Goal: Task Accomplishment & Management: Manage account settings

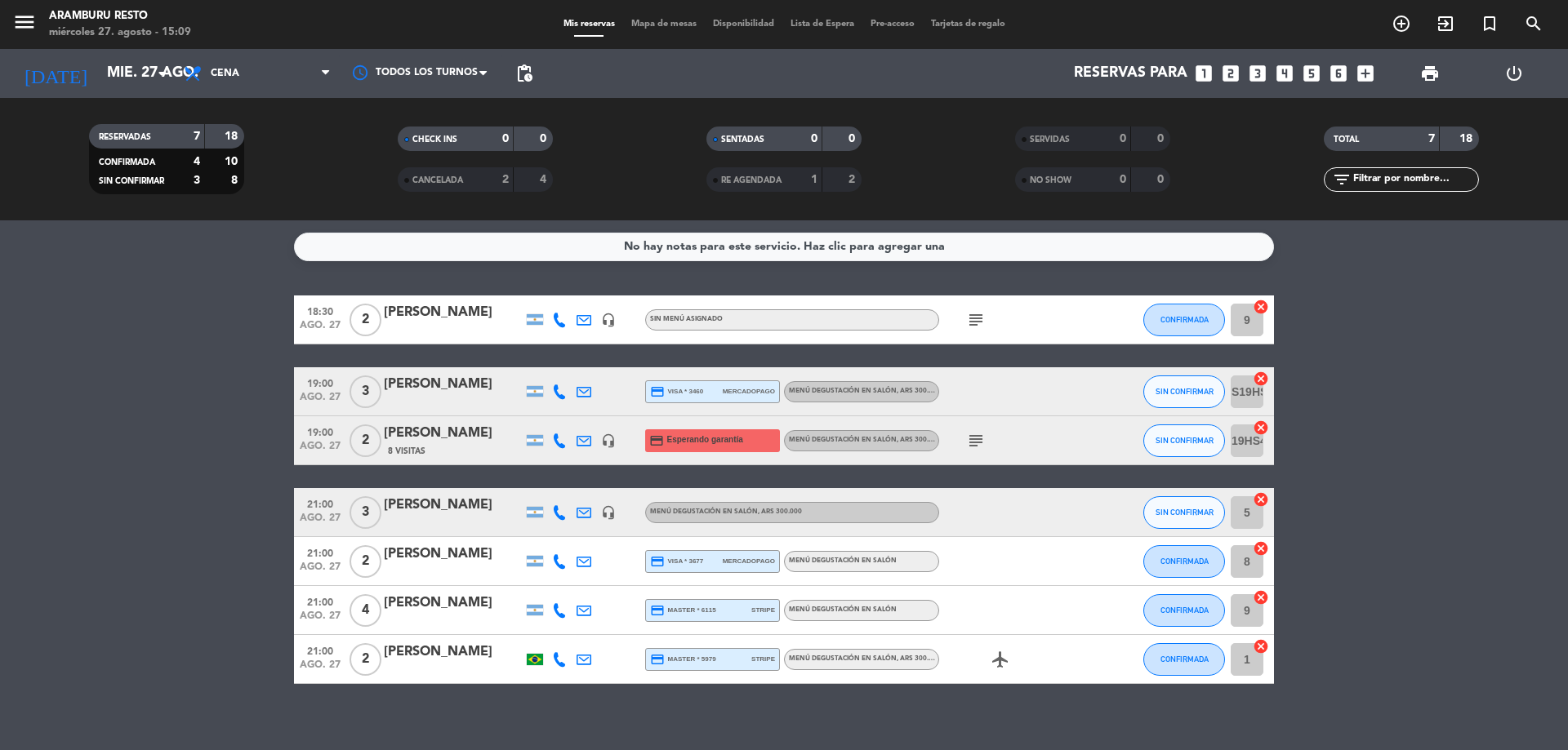
click at [451, 427] on div "[PERSON_NAME]" at bounding box center [453, 433] width 139 height 22
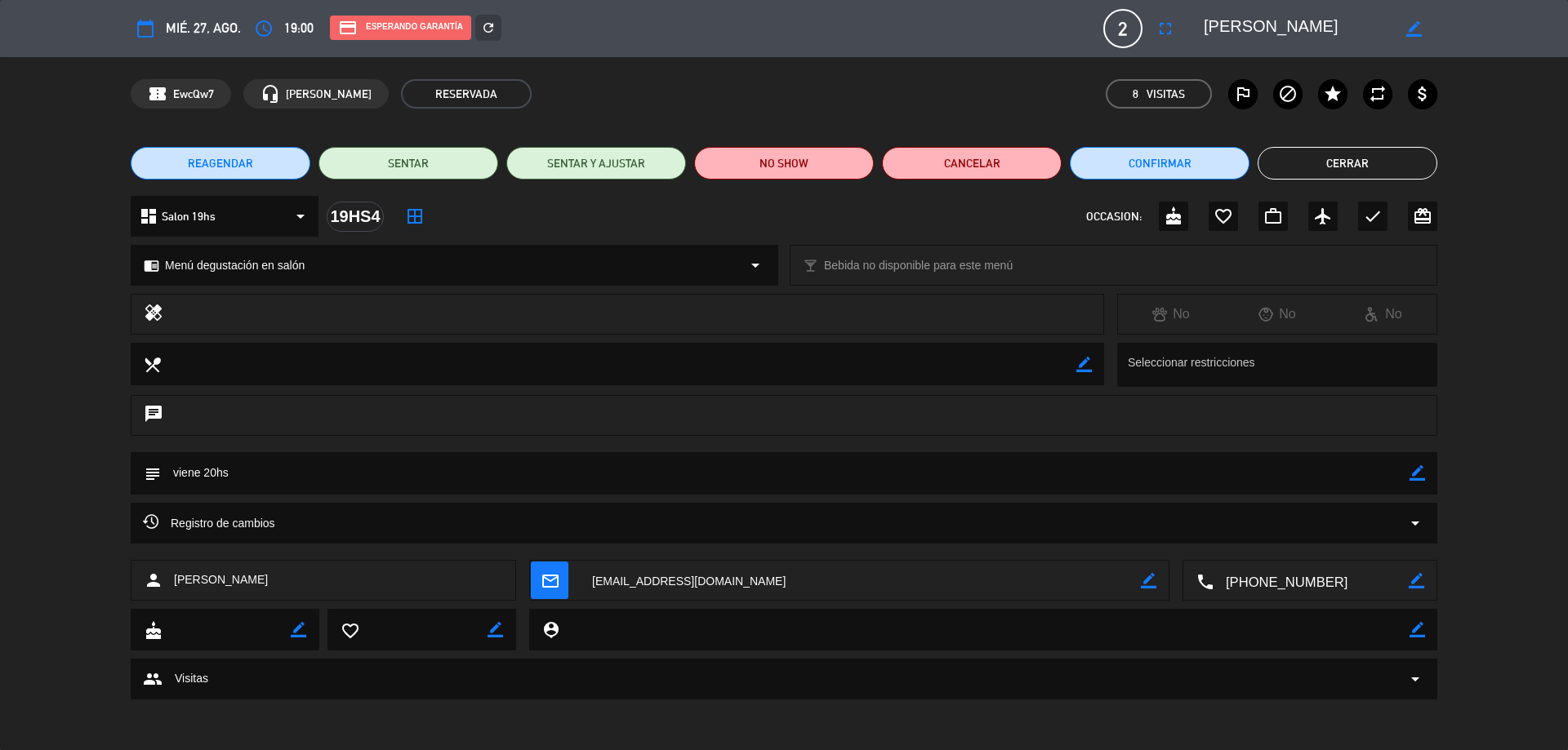
type input "[EMAIL_ADDRESS][DOMAIN_NAME]"
click at [1302, 152] on button "Cerrar" at bounding box center [1348, 163] width 180 height 32
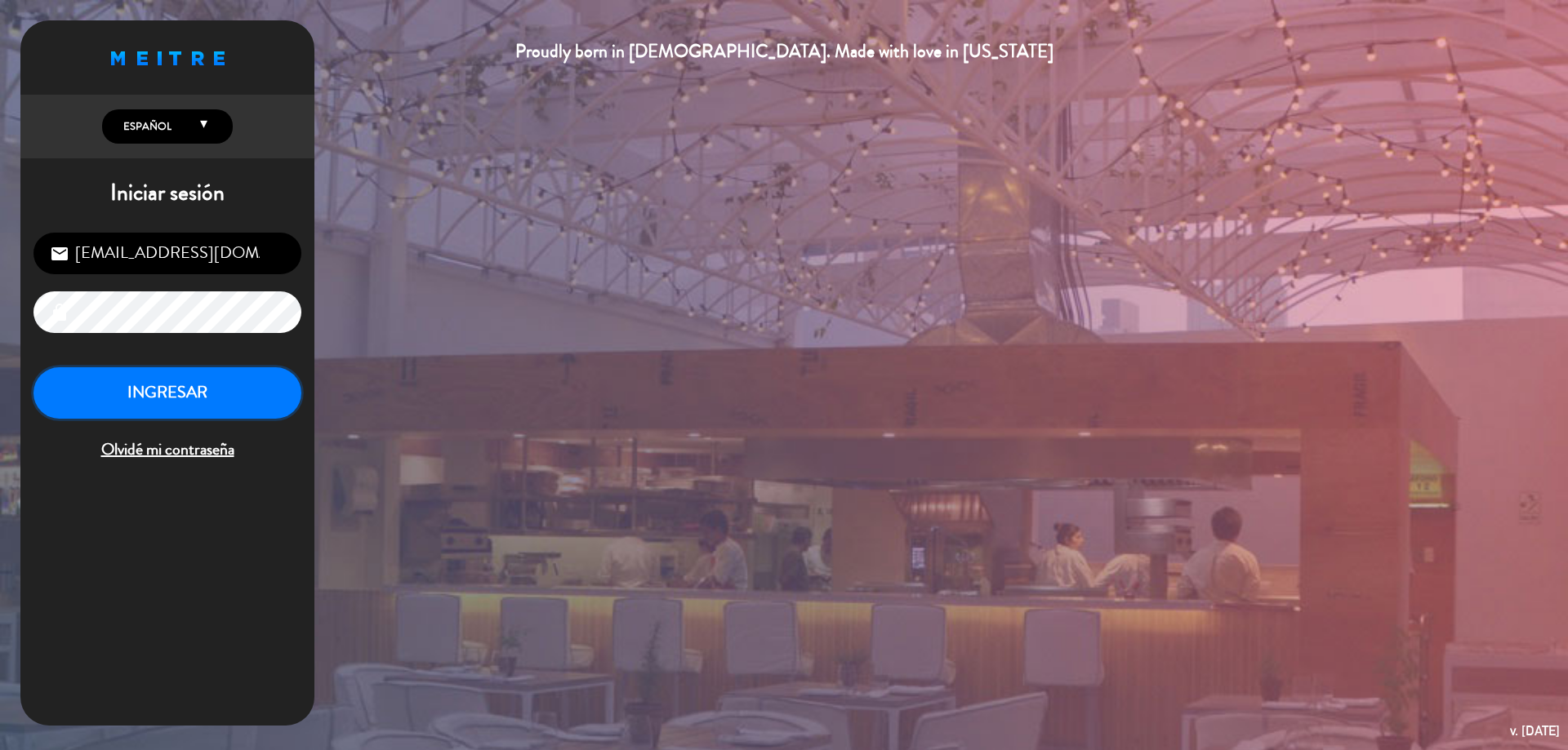
click at [129, 388] on button "INGRESAR" at bounding box center [167, 393] width 268 height 51
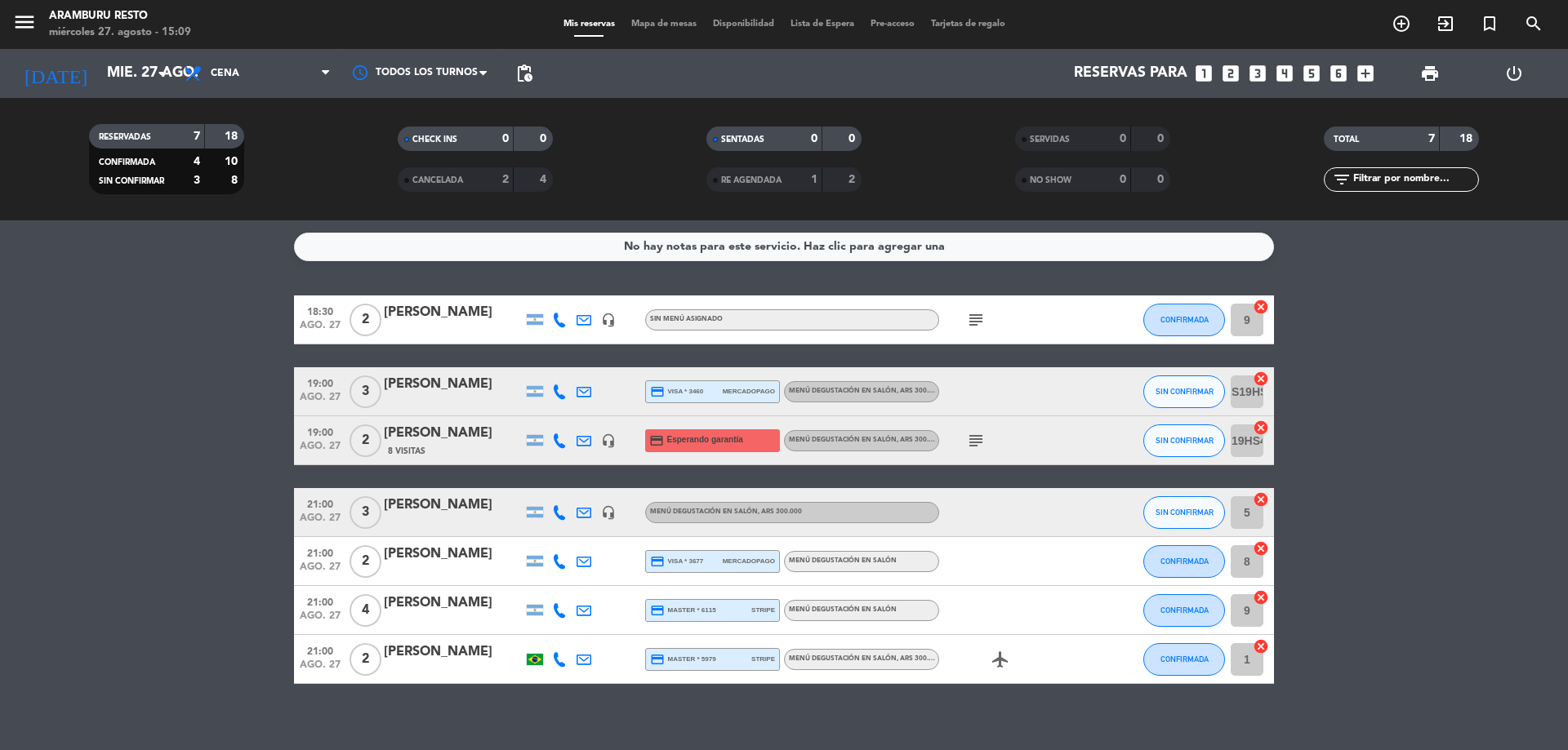
click at [980, 447] on icon "subject" at bounding box center [976, 441] width 20 height 20
click at [975, 441] on icon "subject" at bounding box center [976, 441] width 20 height 20
click at [403, 323] on div "[PERSON_NAME]" at bounding box center [453, 313] width 139 height 22
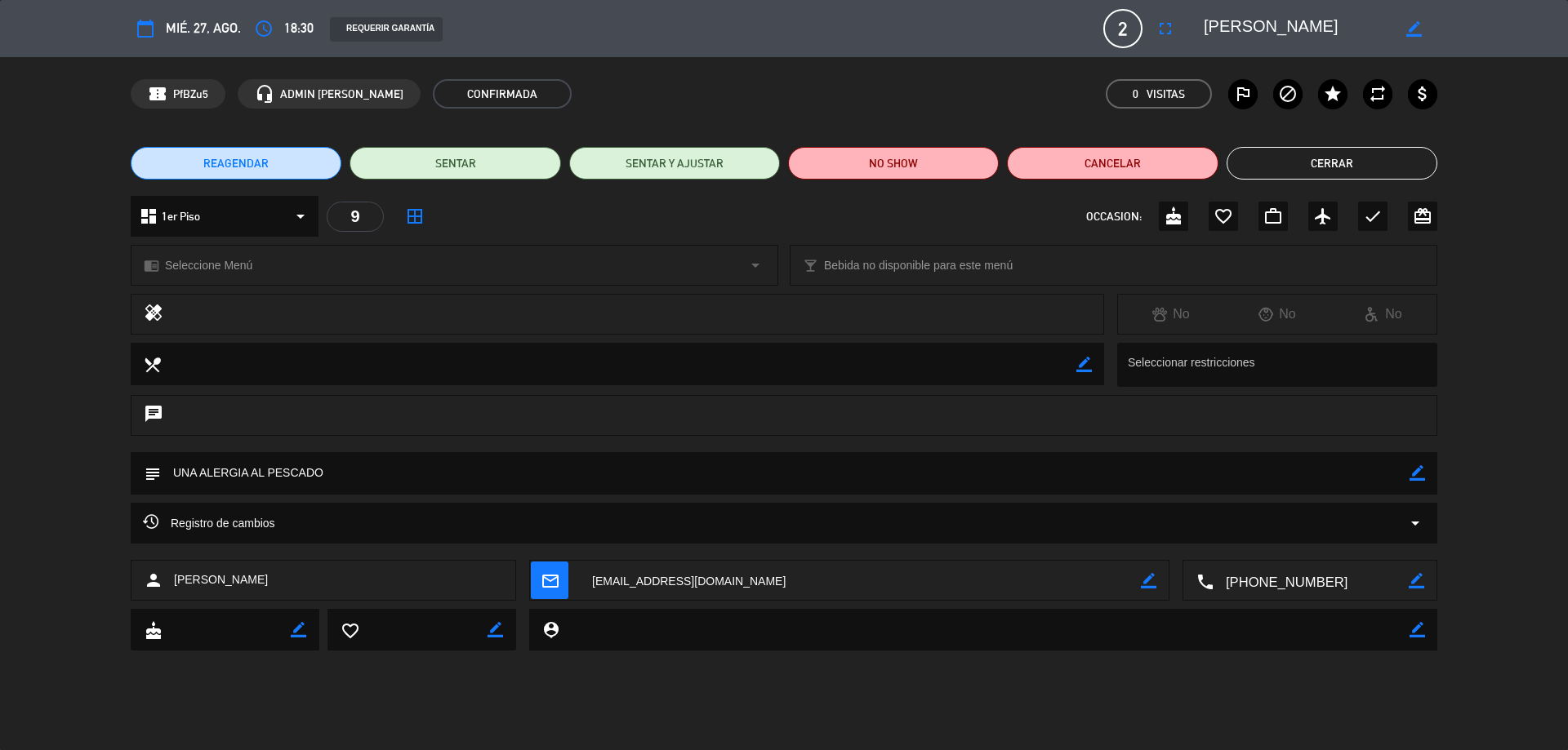
click at [1298, 181] on div "REAGENDAR SENTAR SENTAR Y AJUSTAR NO SHOW Cancelar Cerrar" at bounding box center [784, 163] width 1568 height 66
click at [1295, 173] on button "Cerrar" at bounding box center [1332, 163] width 211 height 32
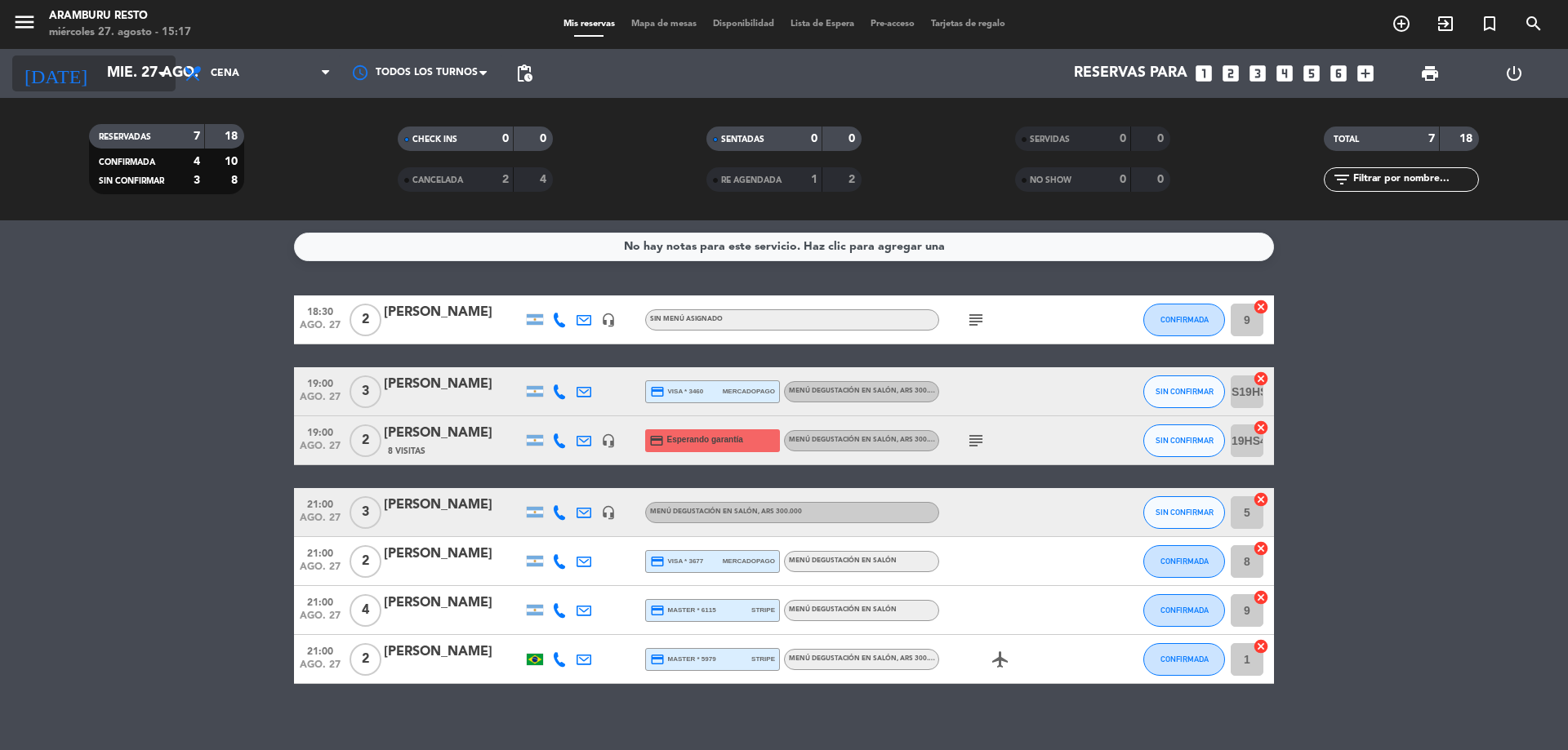
click at [106, 61] on input "mié. 27 ago." at bounding box center [193, 74] width 190 height 32
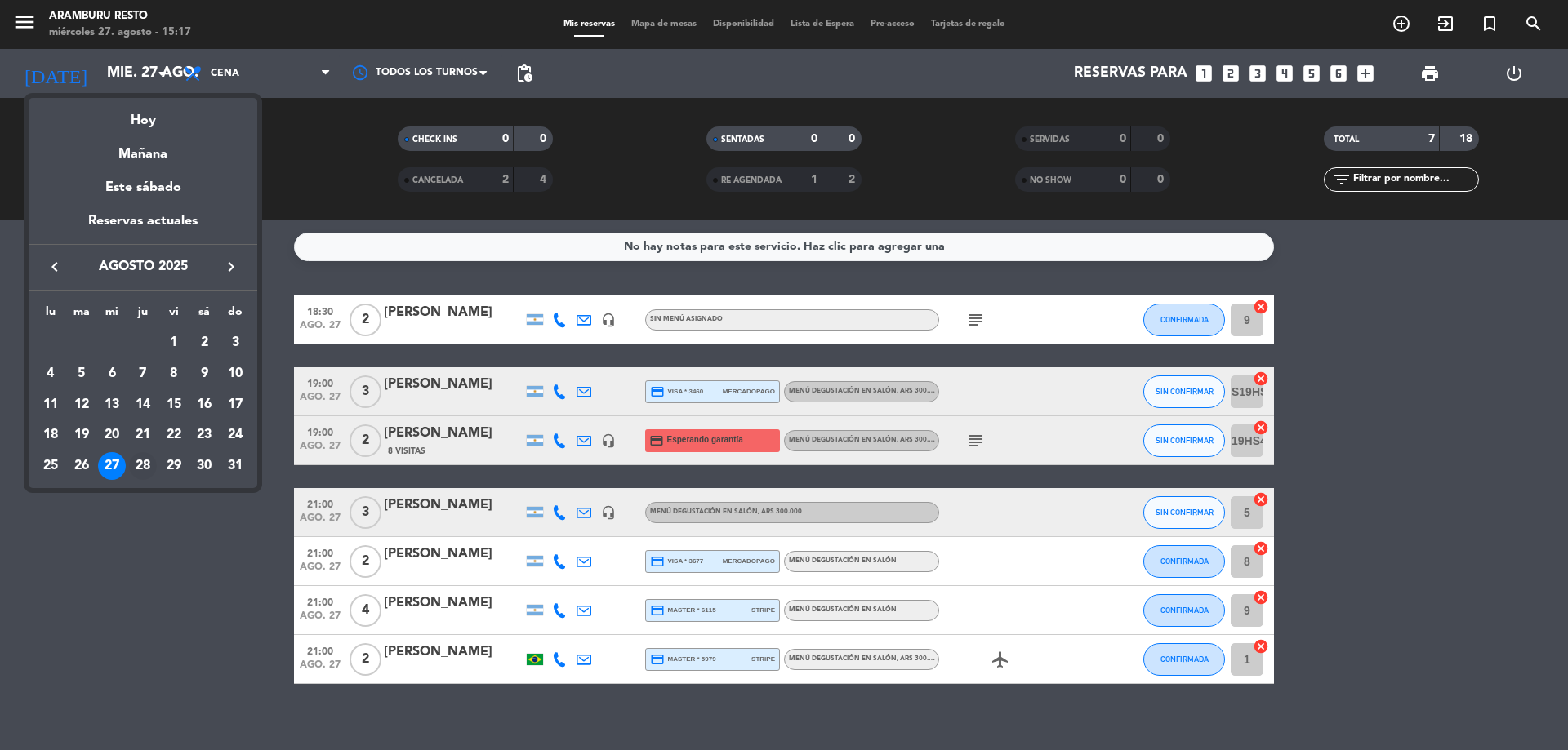
click at [145, 453] on div "28" at bounding box center [142, 466] width 28 height 28
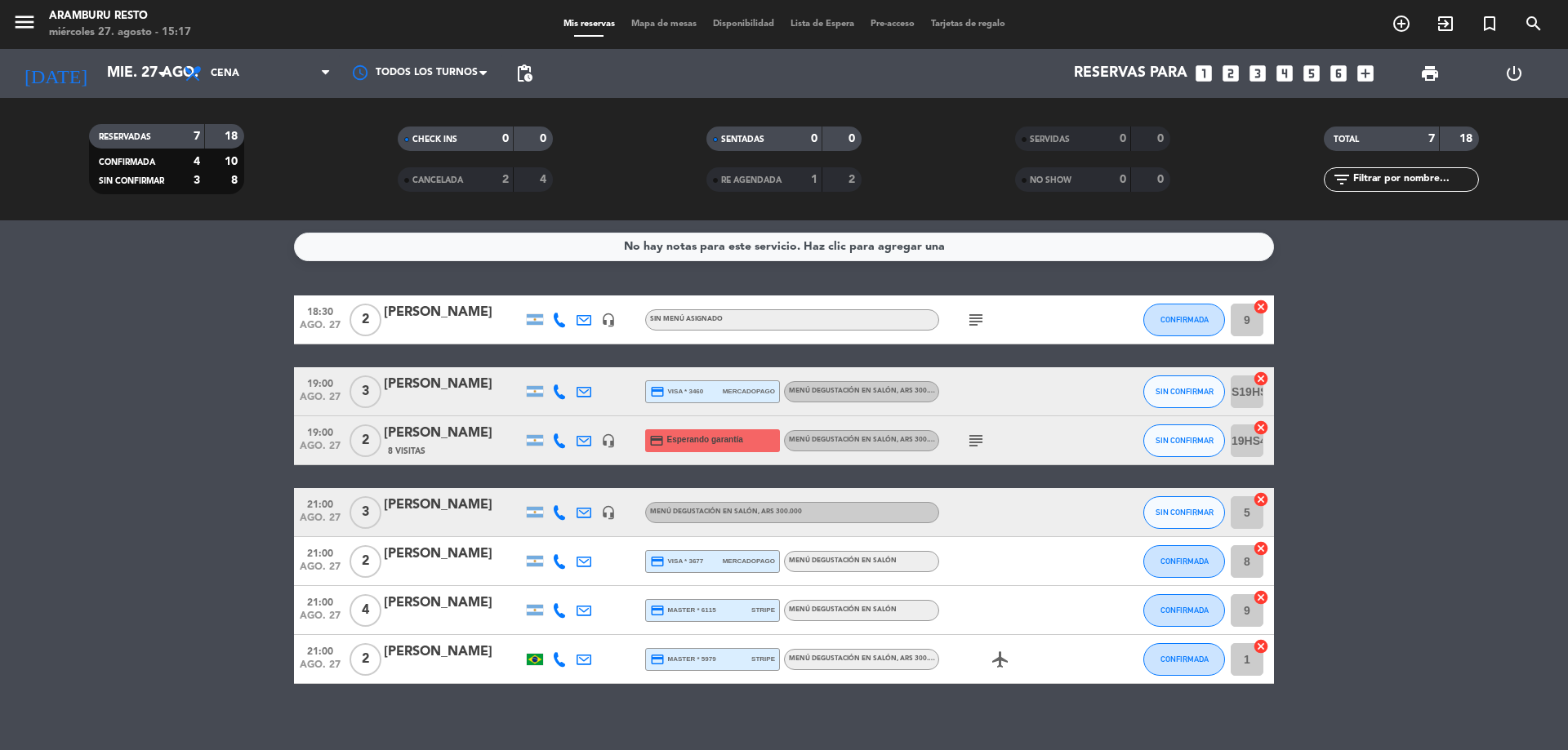
type input "jue. 28 ago."
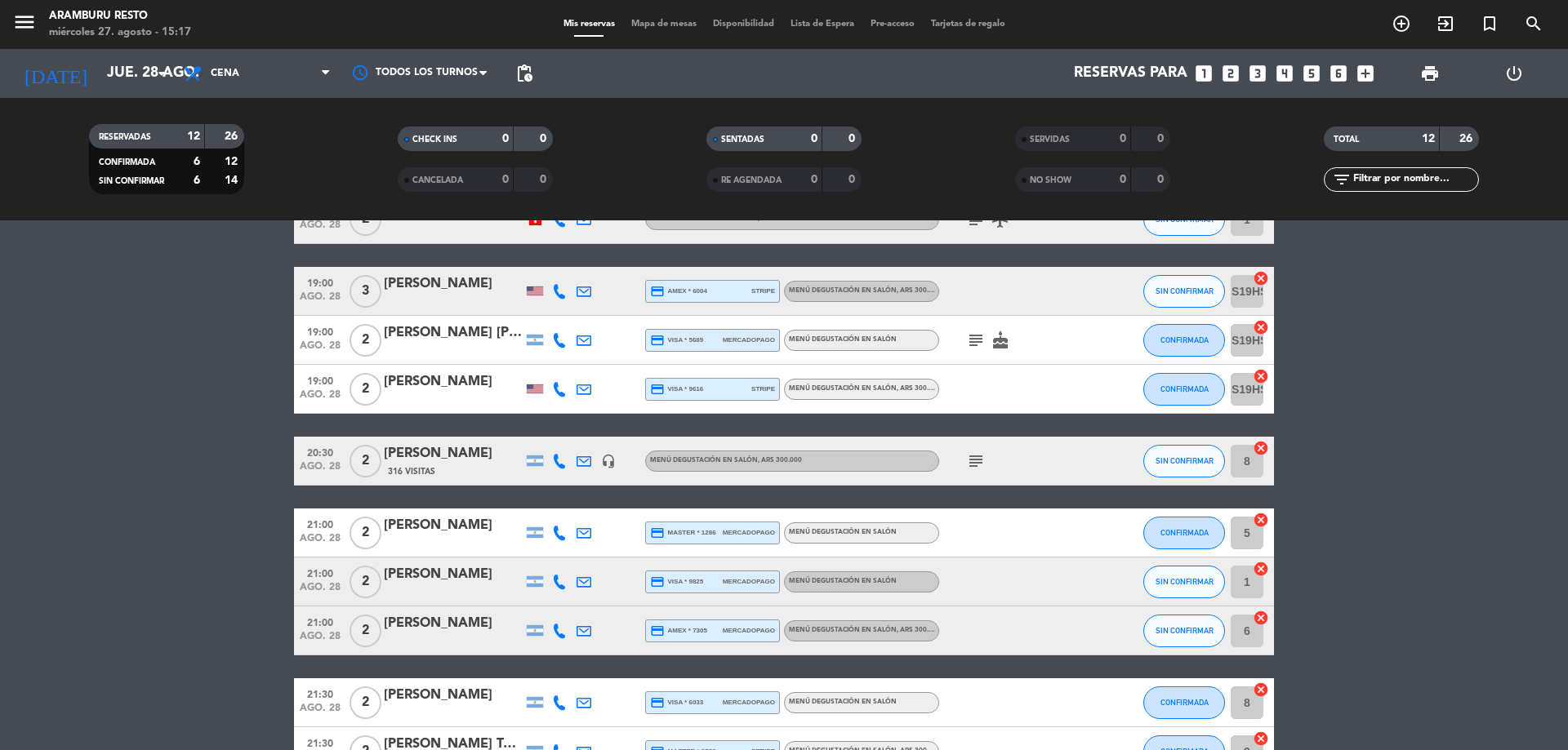
scroll to position [306, 0]
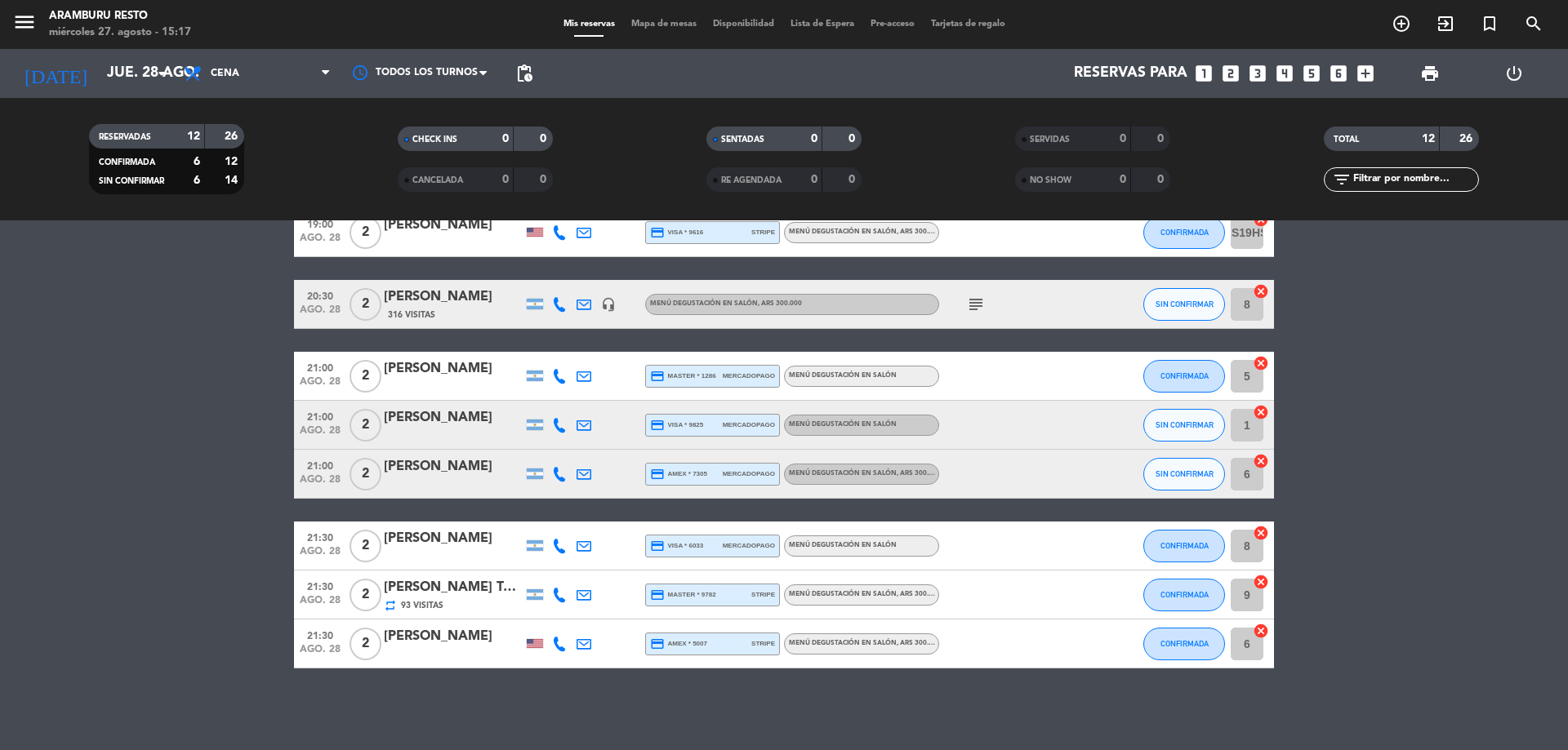
click at [392, 605] on icon "repeat" at bounding box center [390, 605] width 13 height 13
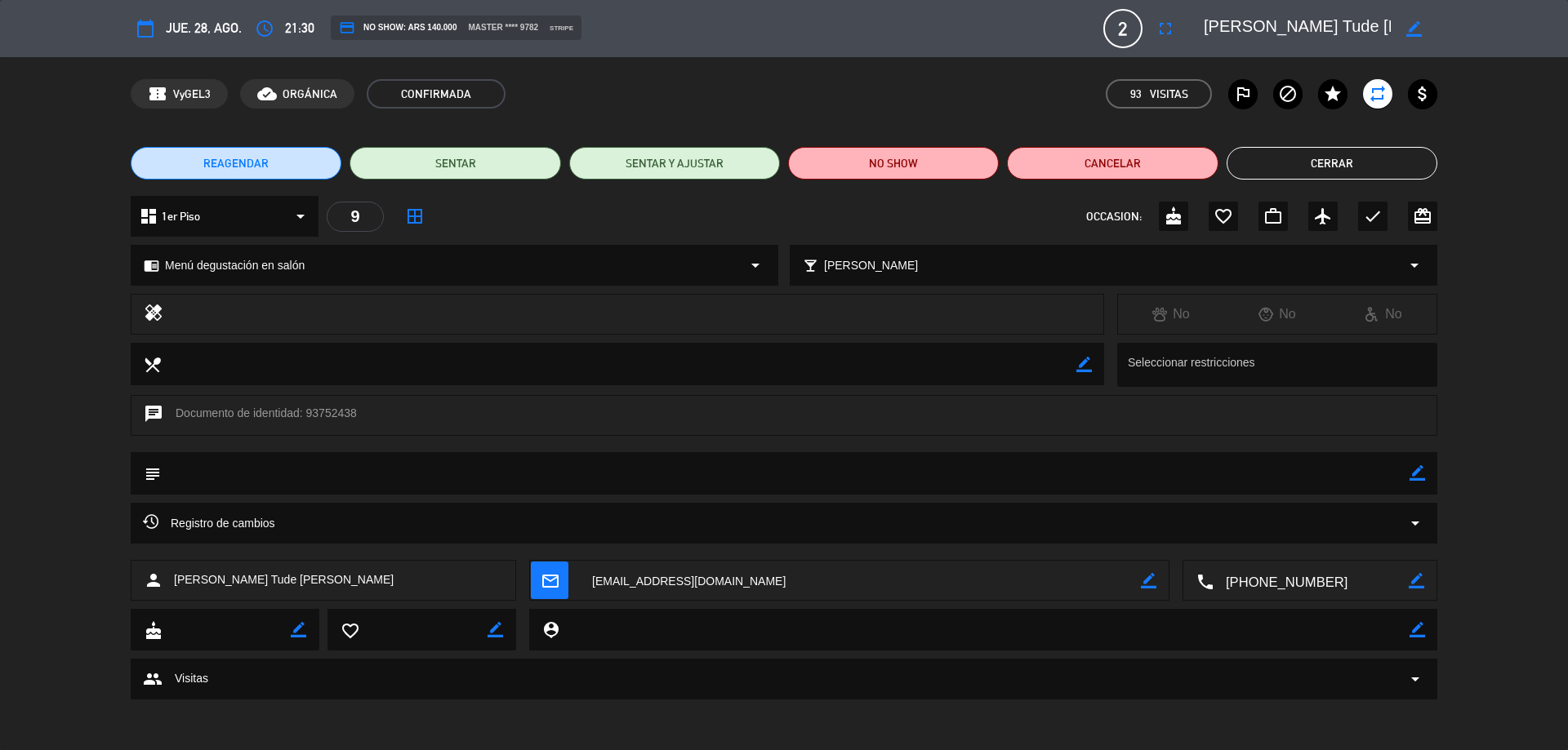
type input "[EMAIL_ADDRESS][DOMAIN_NAME]"
click at [186, 31] on span "jue. 28, ago." at bounding box center [203, 28] width 76 height 22
type input "[EMAIL_ADDRESS][DOMAIN_NAME]"
